Goal: Information Seeking & Learning: Learn about a topic

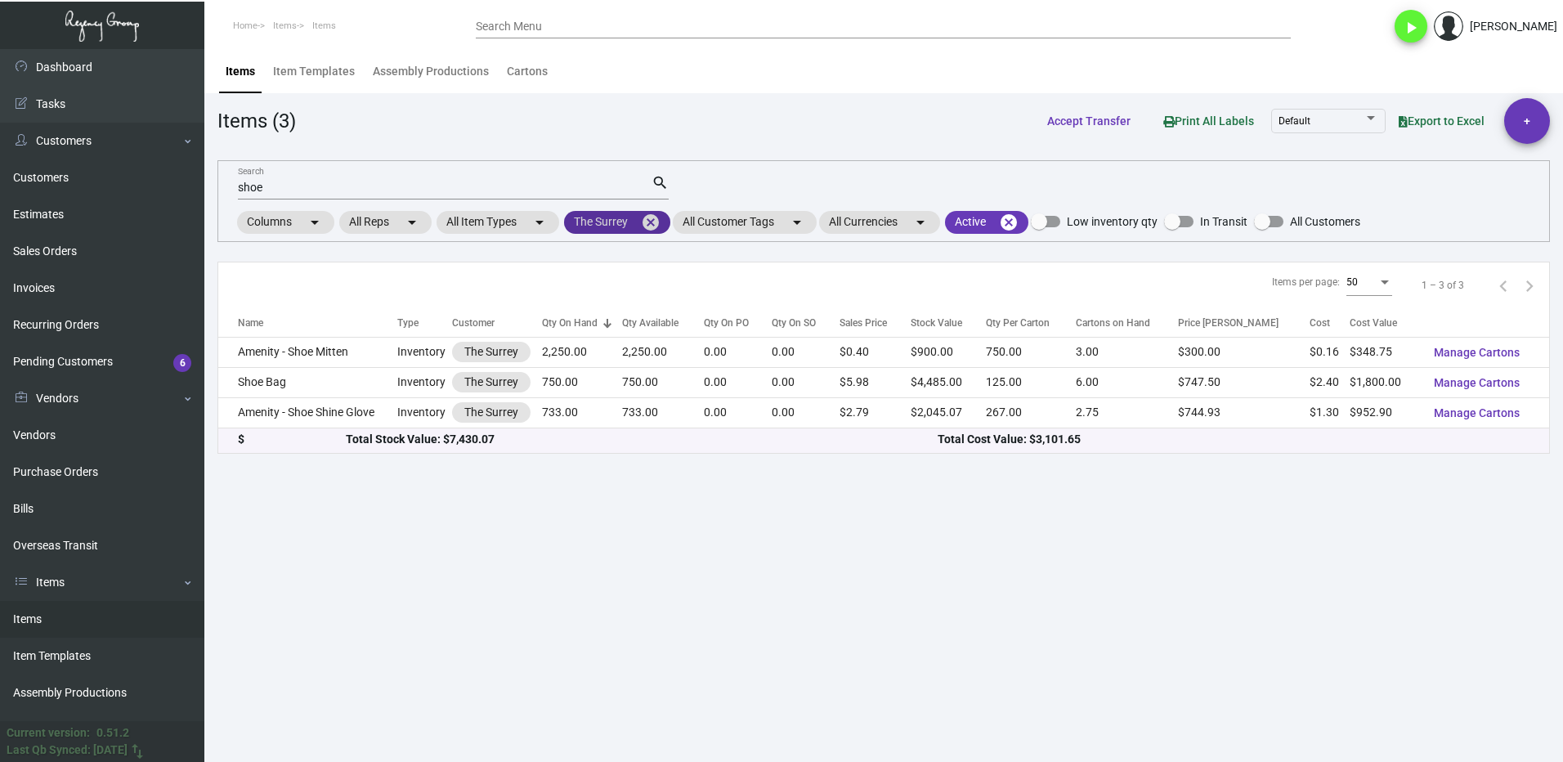
click at [650, 227] on mat-icon "cancel" at bounding box center [651, 223] width 20 height 20
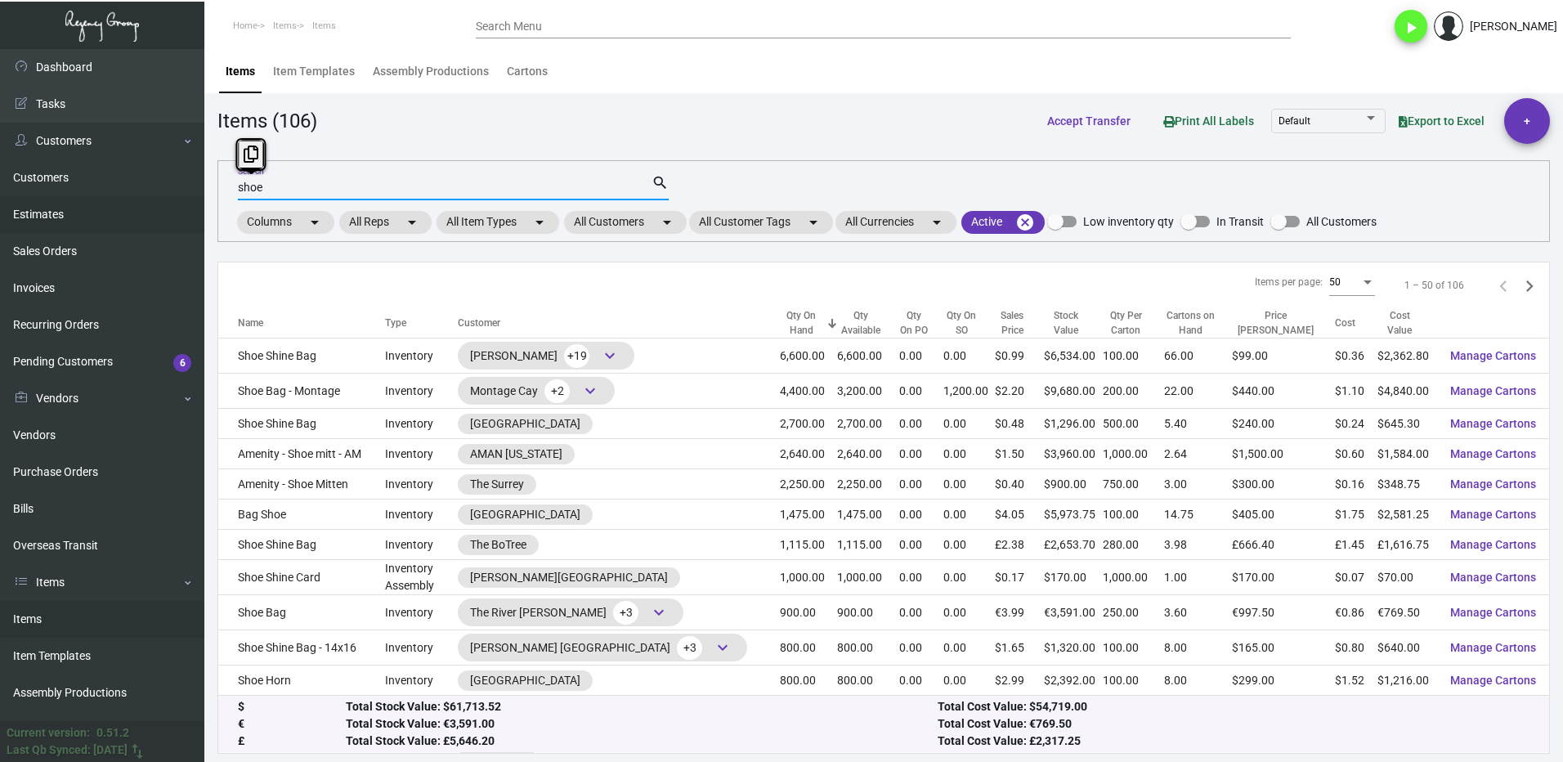
drag, startPoint x: 276, startPoint y: 190, endPoint x: 175, endPoint y: 211, distance: 102.8
click at [186, 208] on div "Dashboard Dashboard Tasks Customers Customers Estimates Sales Orders Invoices R…" at bounding box center [781, 405] width 1563 height 713
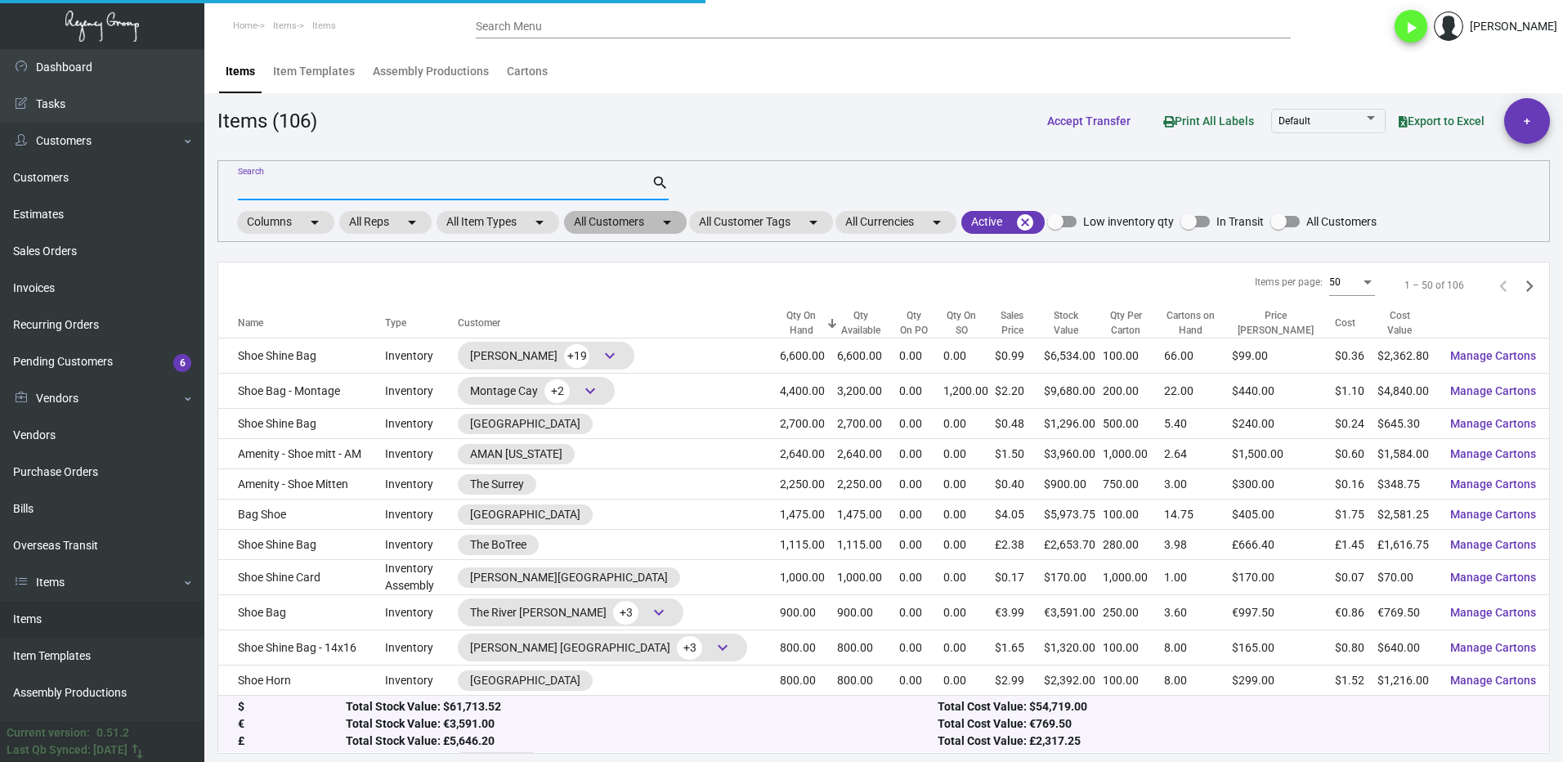
click at [635, 217] on mat-chip "All Customers arrow_drop_down" at bounding box center [625, 222] width 123 height 23
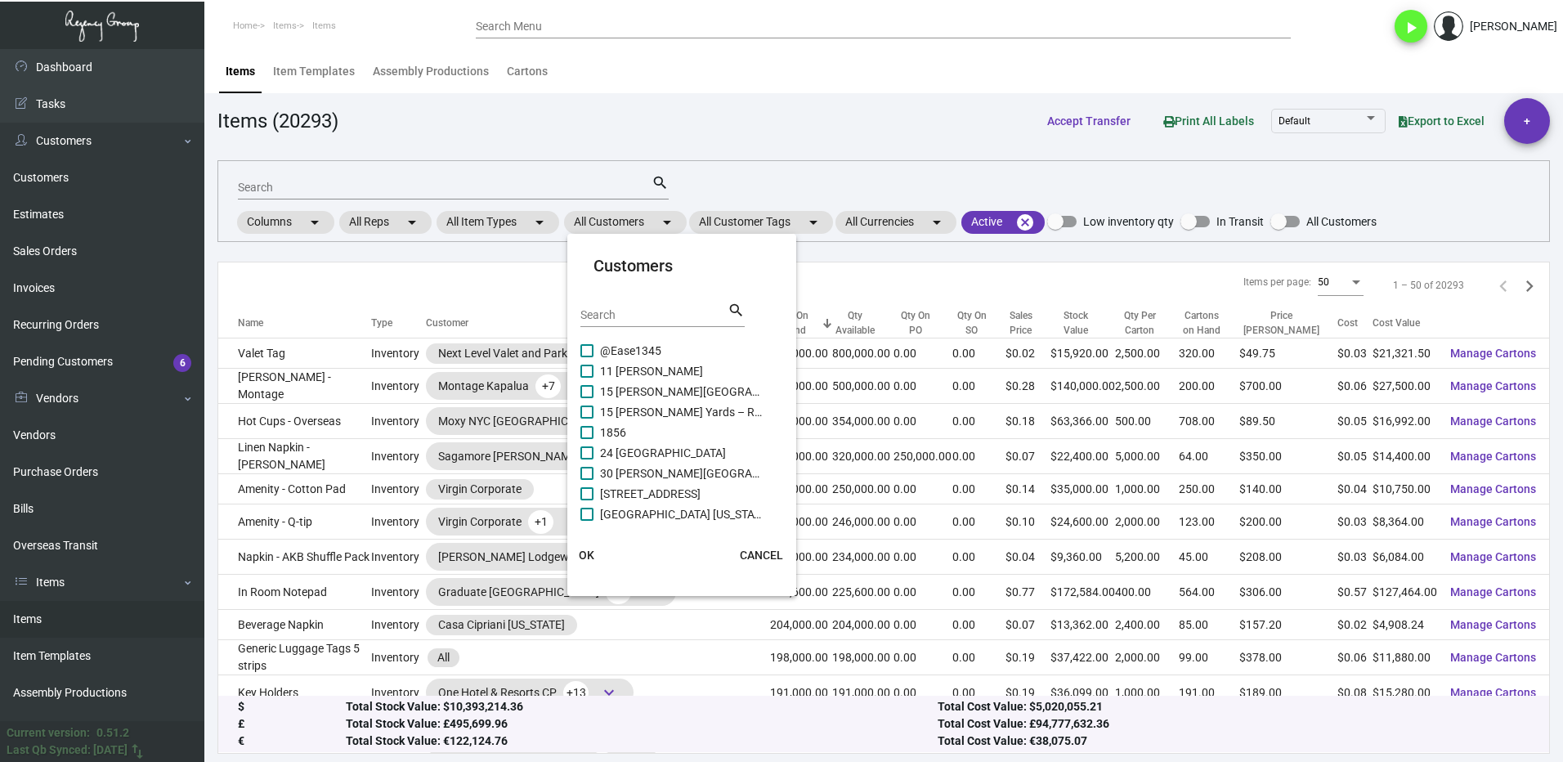
click at [643, 318] on input "Search" at bounding box center [653, 315] width 147 height 13
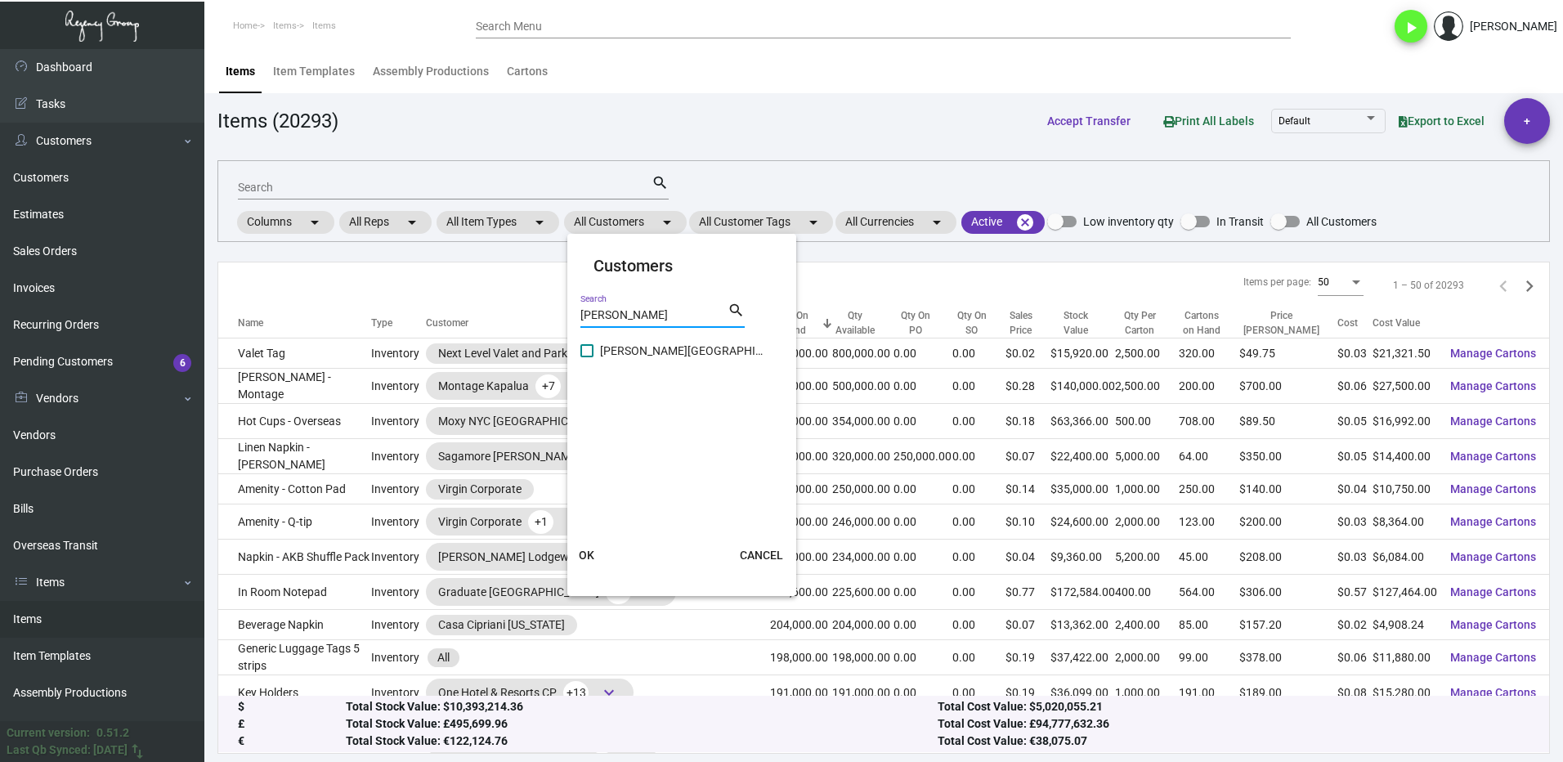
type input "[PERSON_NAME]"
click at [596, 350] on label "[PERSON_NAME][GEOGRAPHIC_DATA]" at bounding box center [671, 351] width 183 height 20
click at [587, 357] on input "[PERSON_NAME][GEOGRAPHIC_DATA]" at bounding box center [586, 357] width 1 height 1
checkbox input "true"
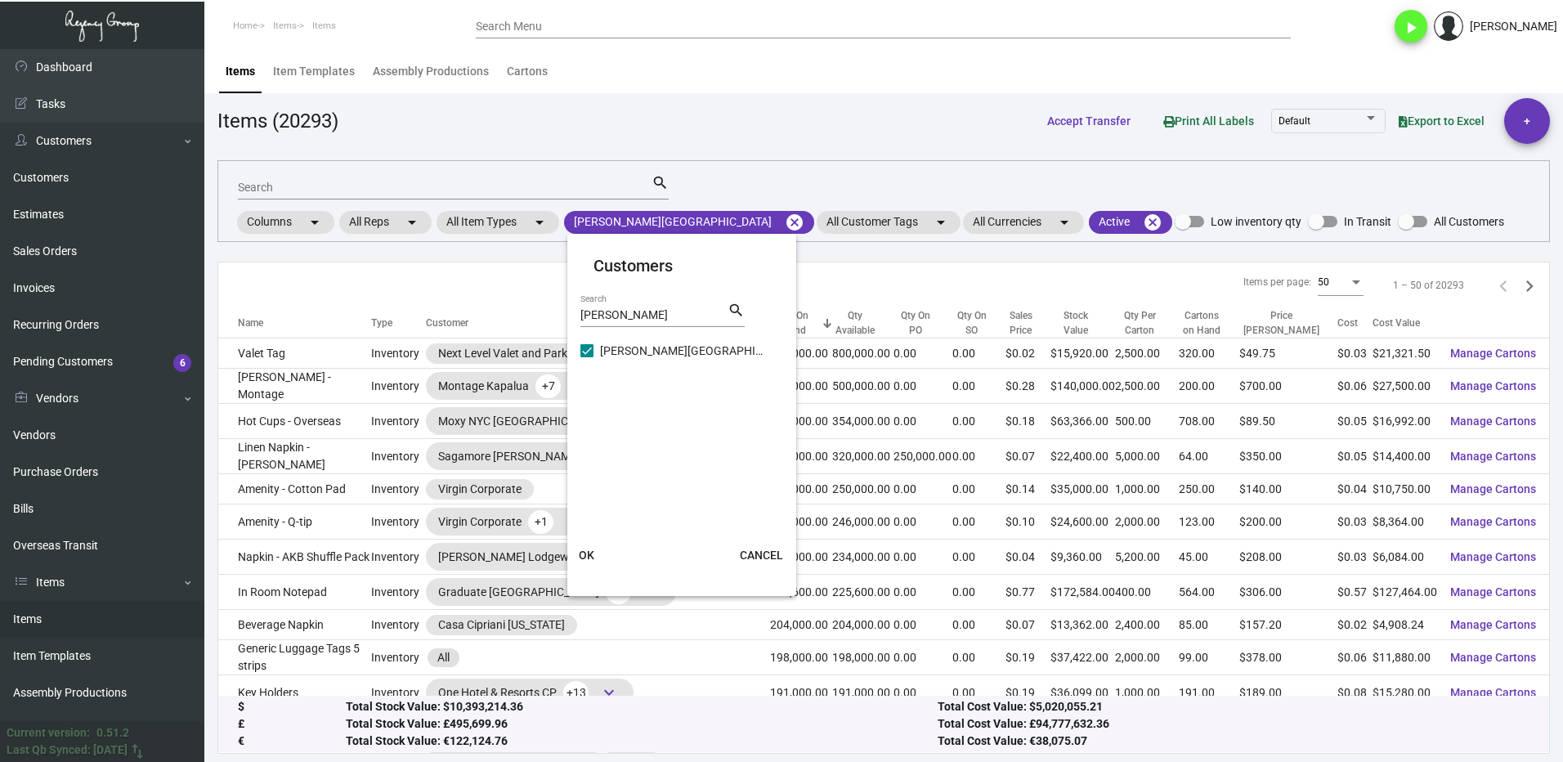
click at [601, 553] on button "OK" at bounding box center [587, 554] width 52 height 29
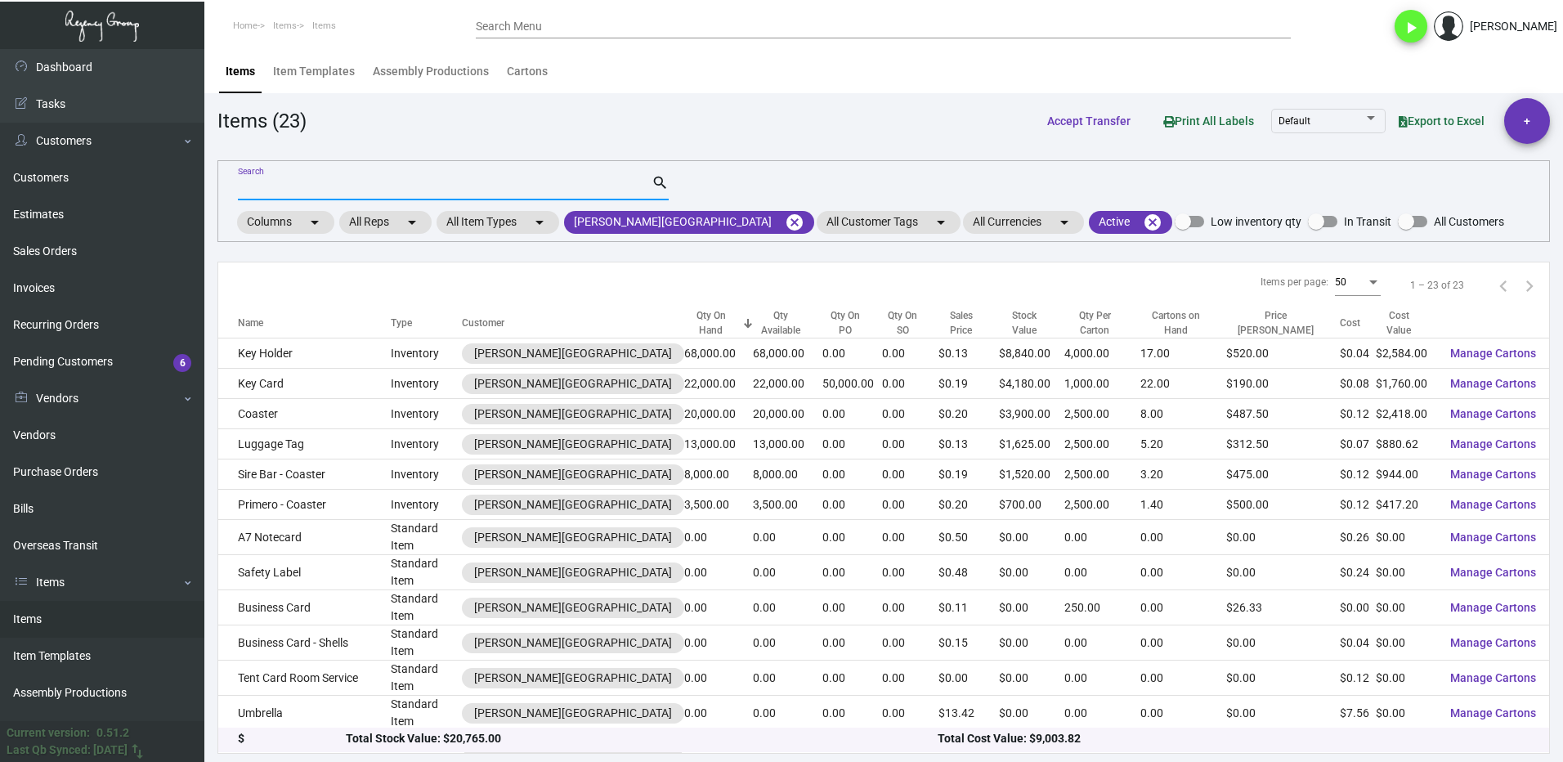
click at [316, 191] on input "Search" at bounding box center [445, 188] width 414 height 13
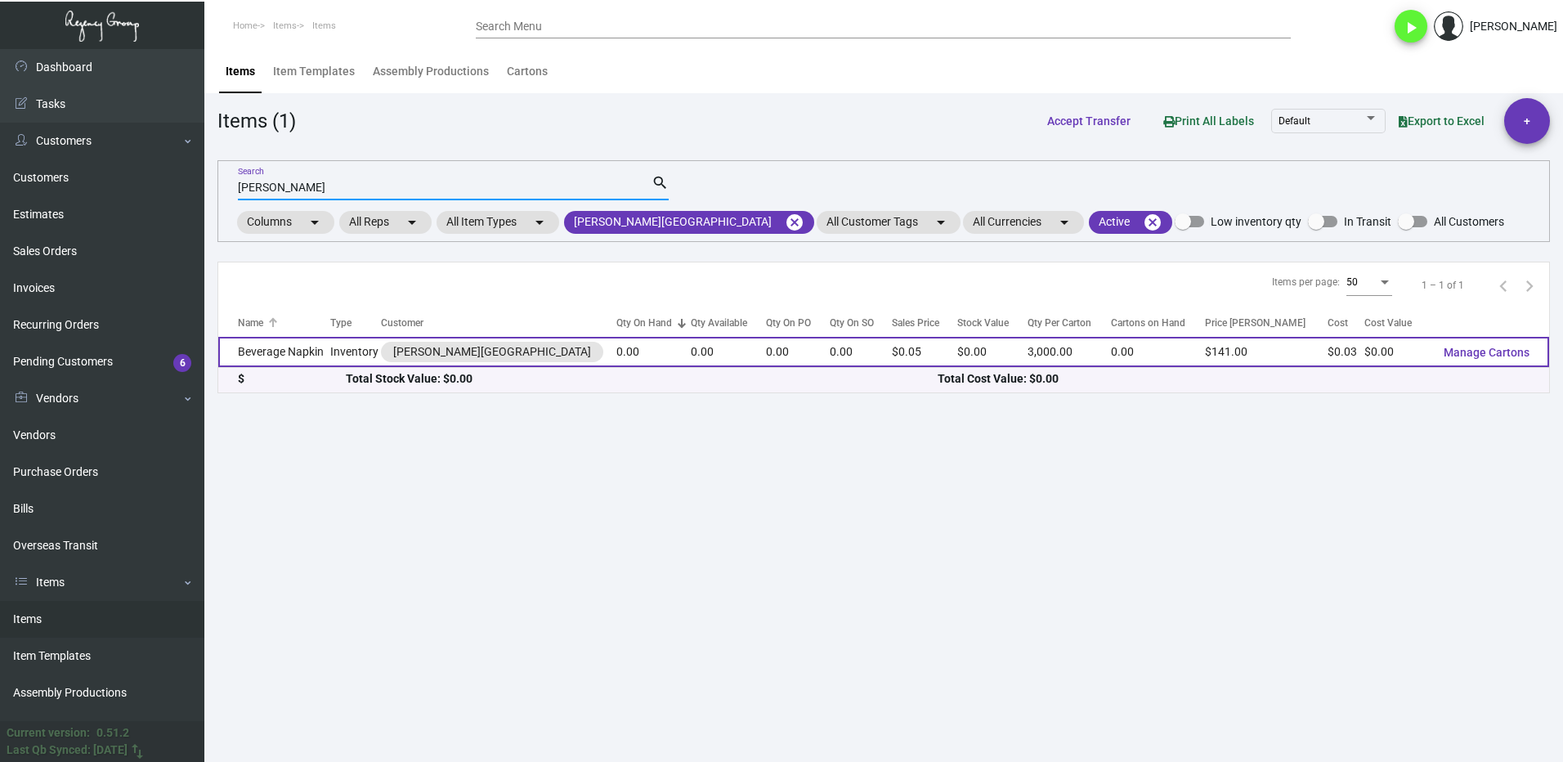
type input "[PERSON_NAME]"
click at [310, 339] on td "Beverage Napkin" at bounding box center [274, 352] width 112 height 30
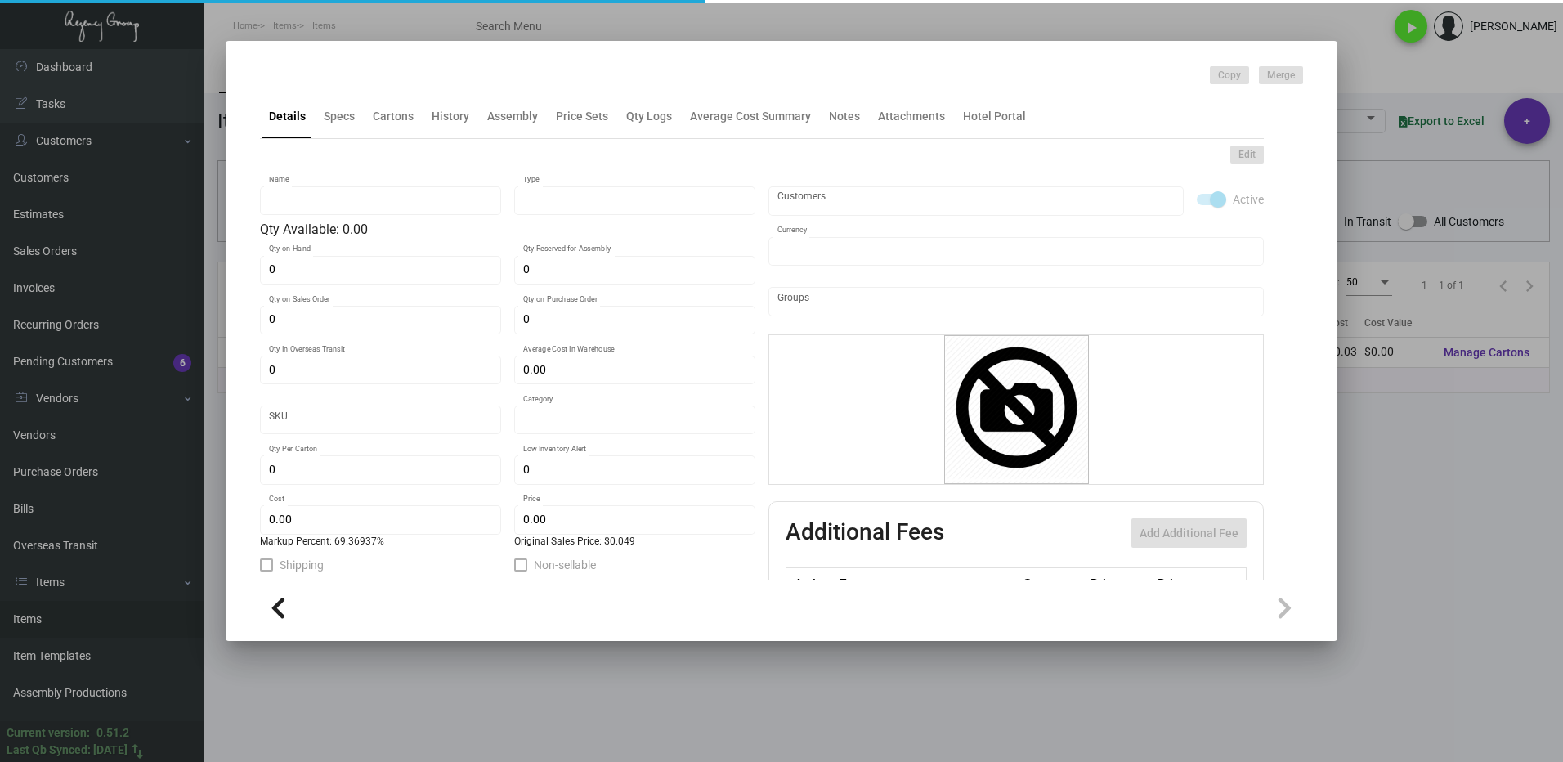
type input "Beverage Napkin"
type input "Inventory"
type input "$ 0.02659"
type input "Standard"
type input "3,000"
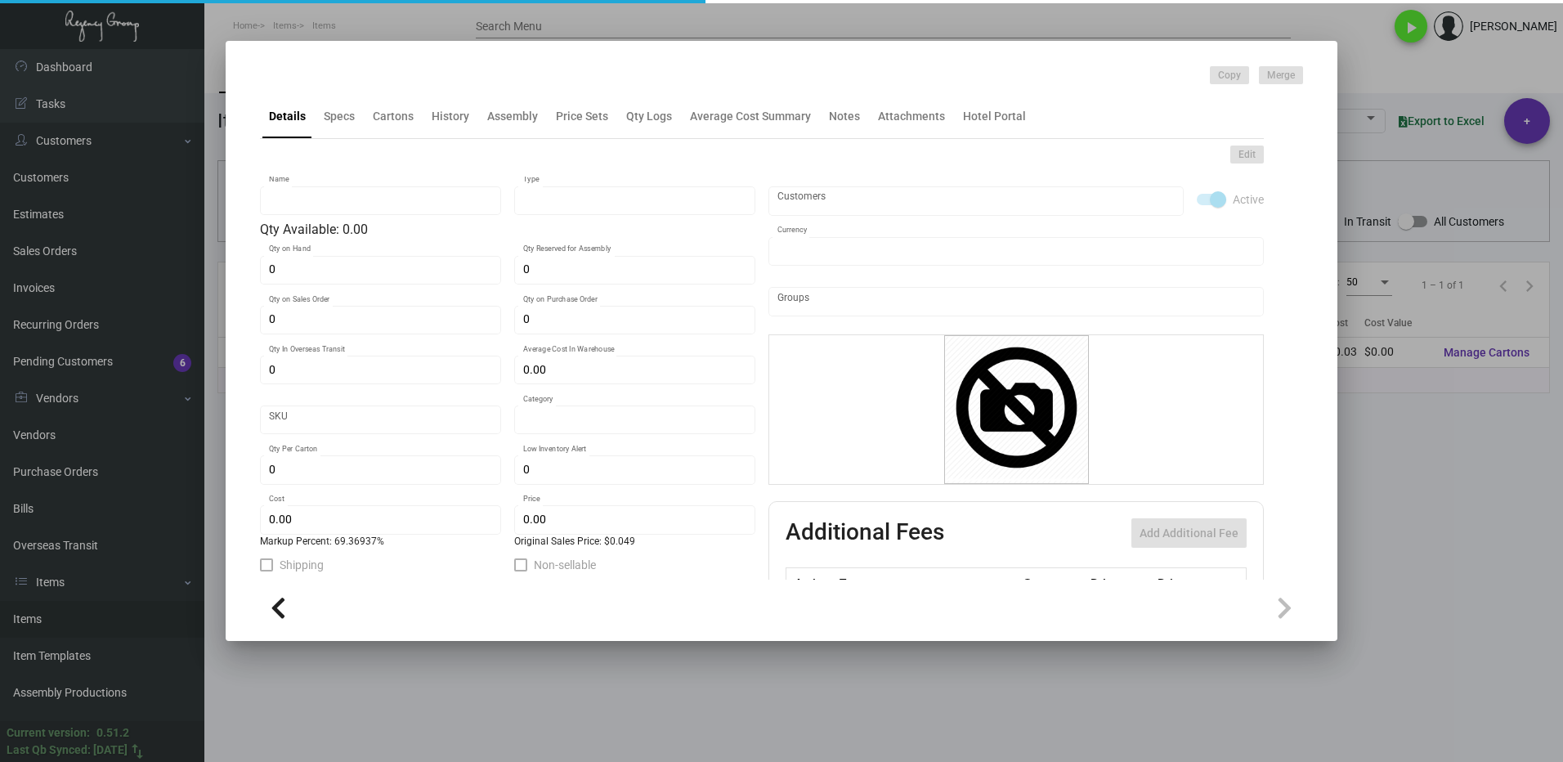
type input "50,000"
type input "$ 0.02775"
type input "$ 0.047"
checkbox input "true"
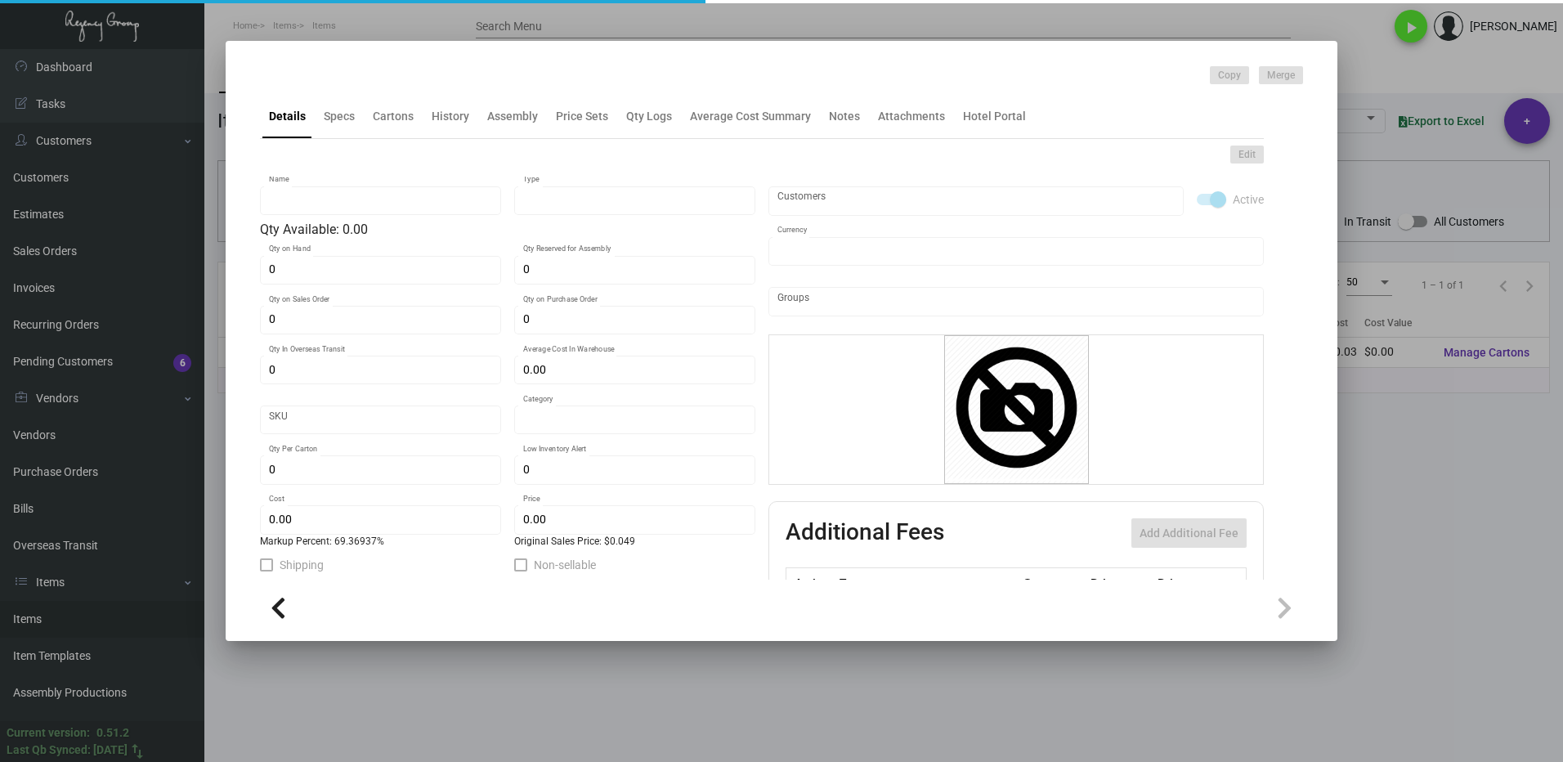
type input "United States Dollar $"
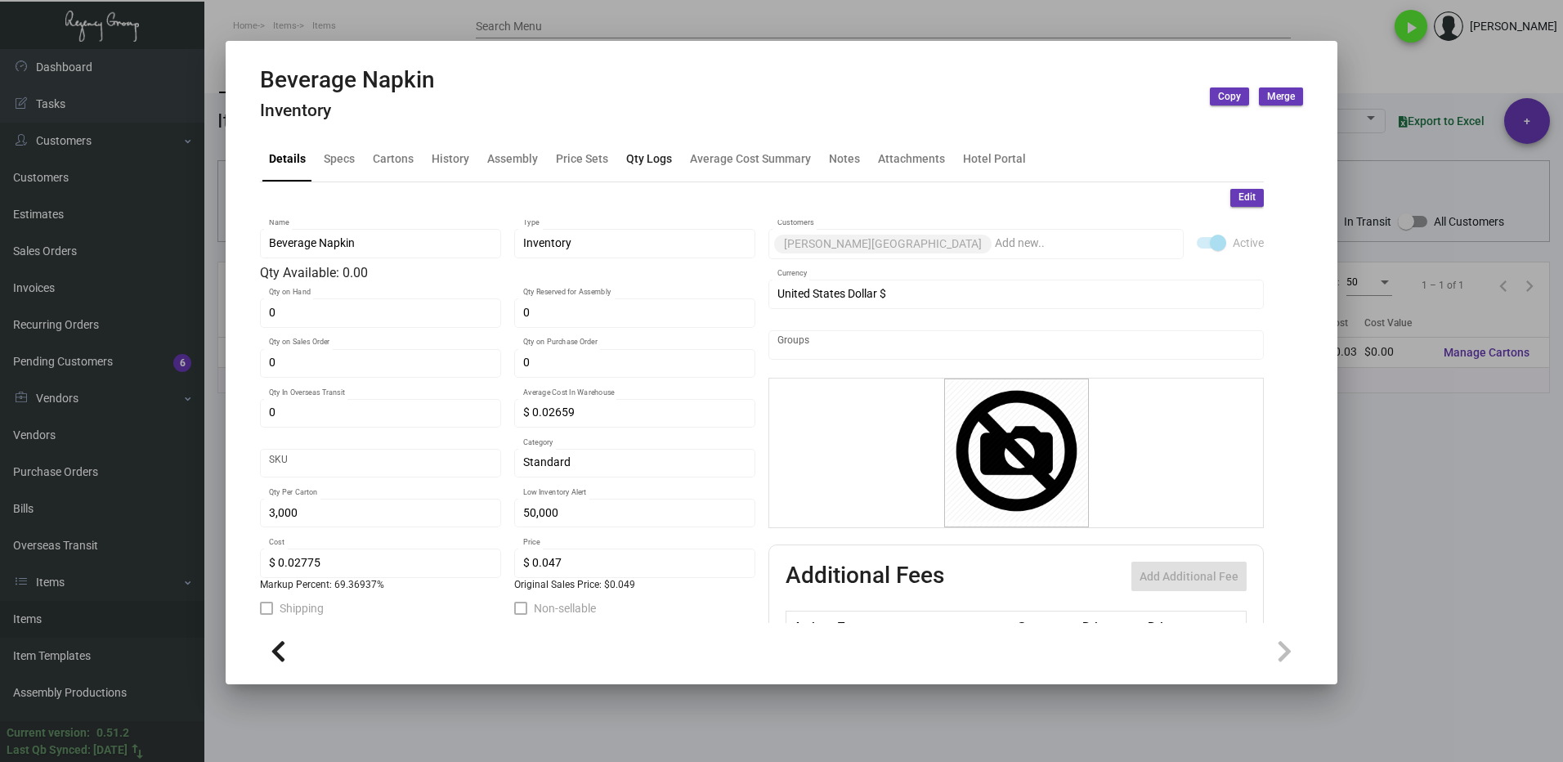
click at [650, 165] on div "Qty Logs" at bounding box center [649, 158] width 46 height 17
